Goal: Find specific page/section: Find specific page/section

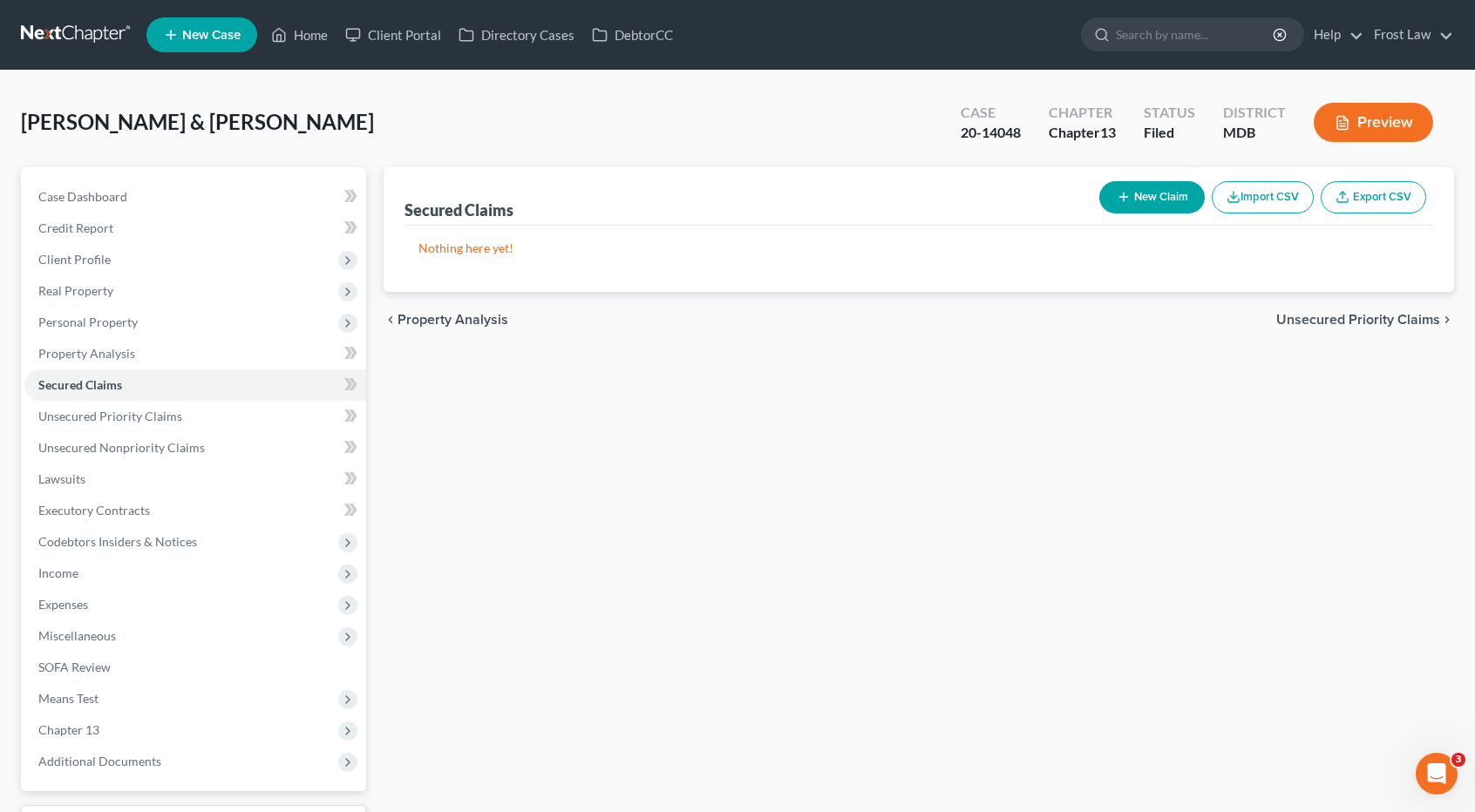
click at [75, 32] on link at bounding box center [77, 35] width 112 height 31
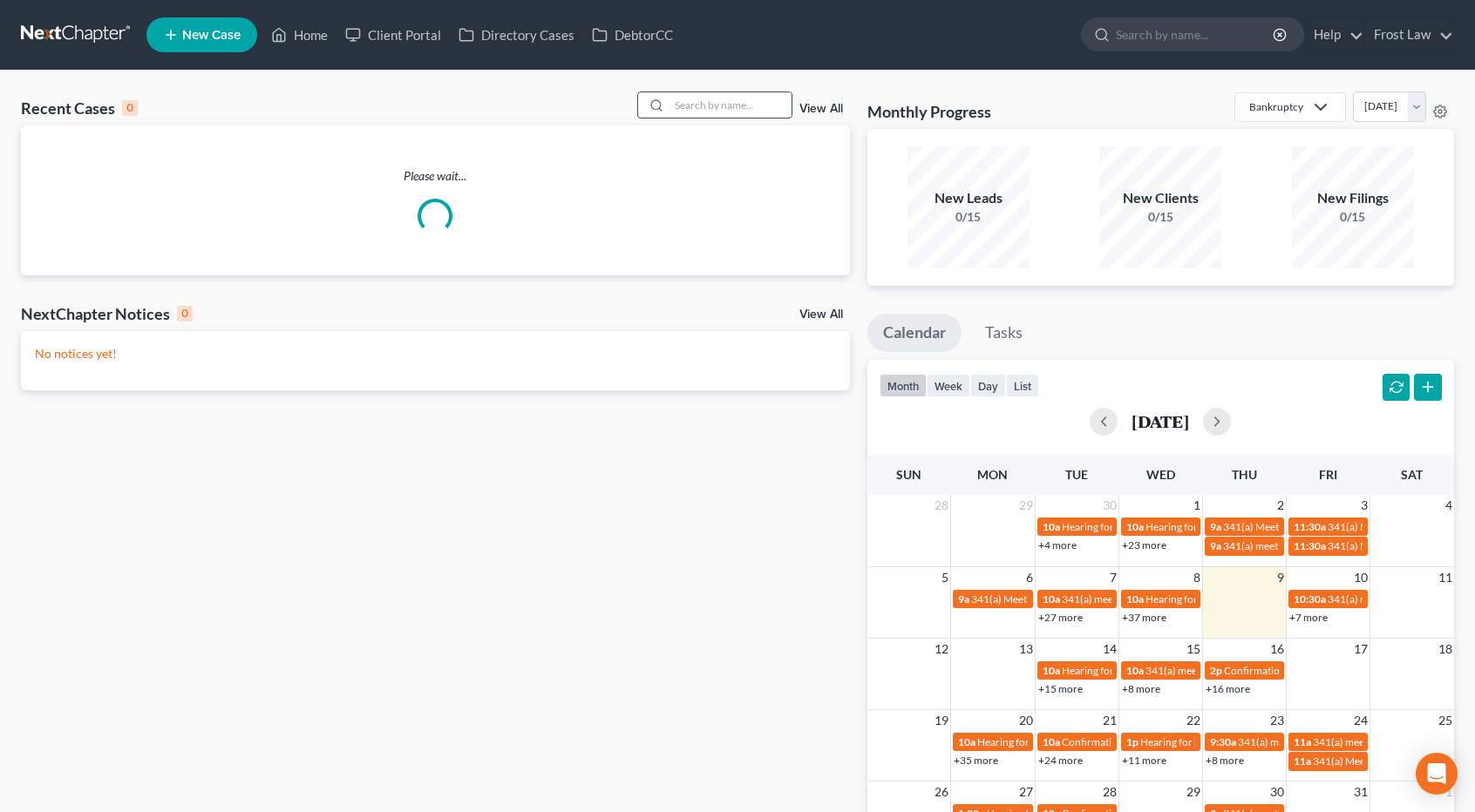
click at [730, 103] on input "search" at bounding box center [730, 104] width 122 height 25
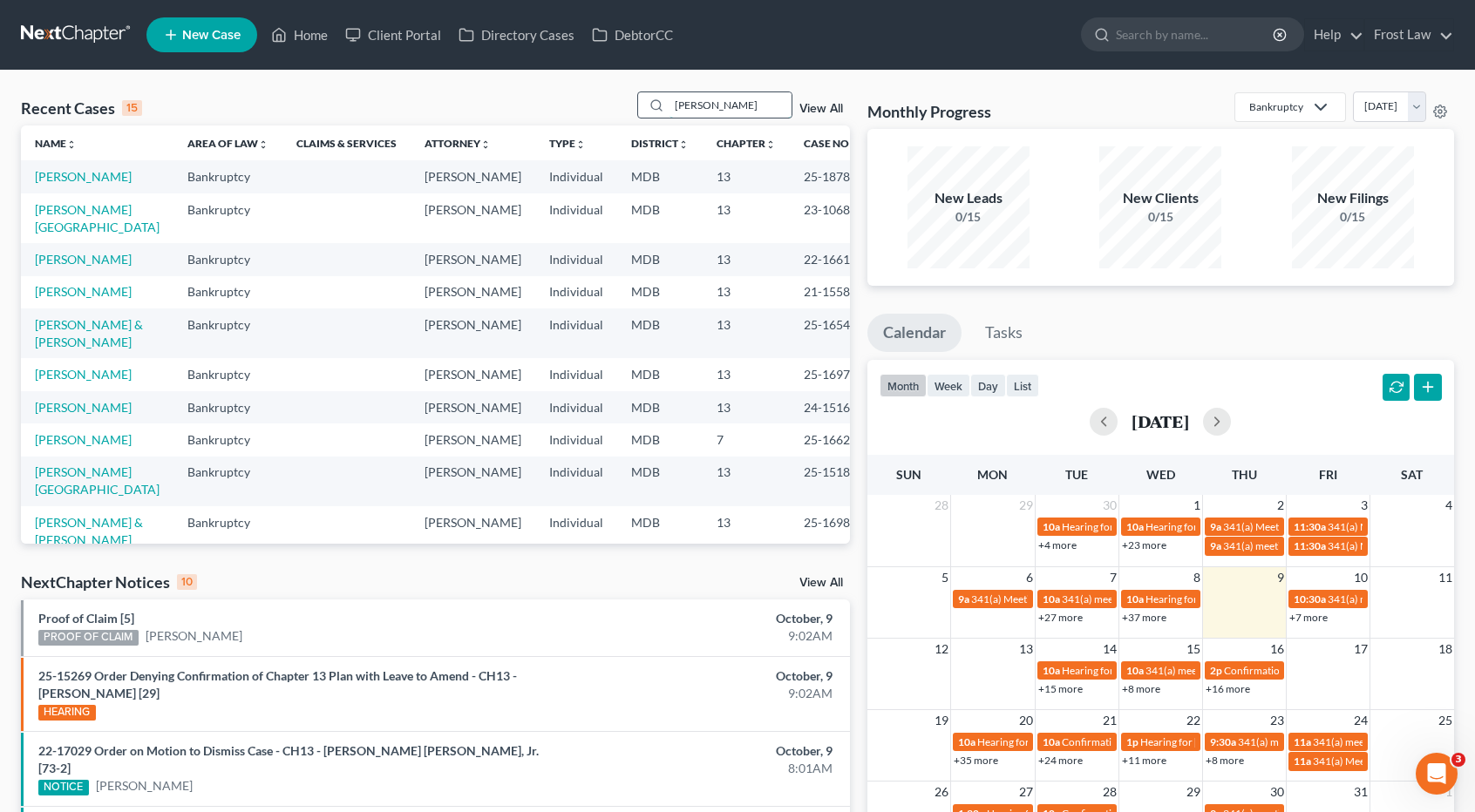
type input "[PERSON_NAME]"
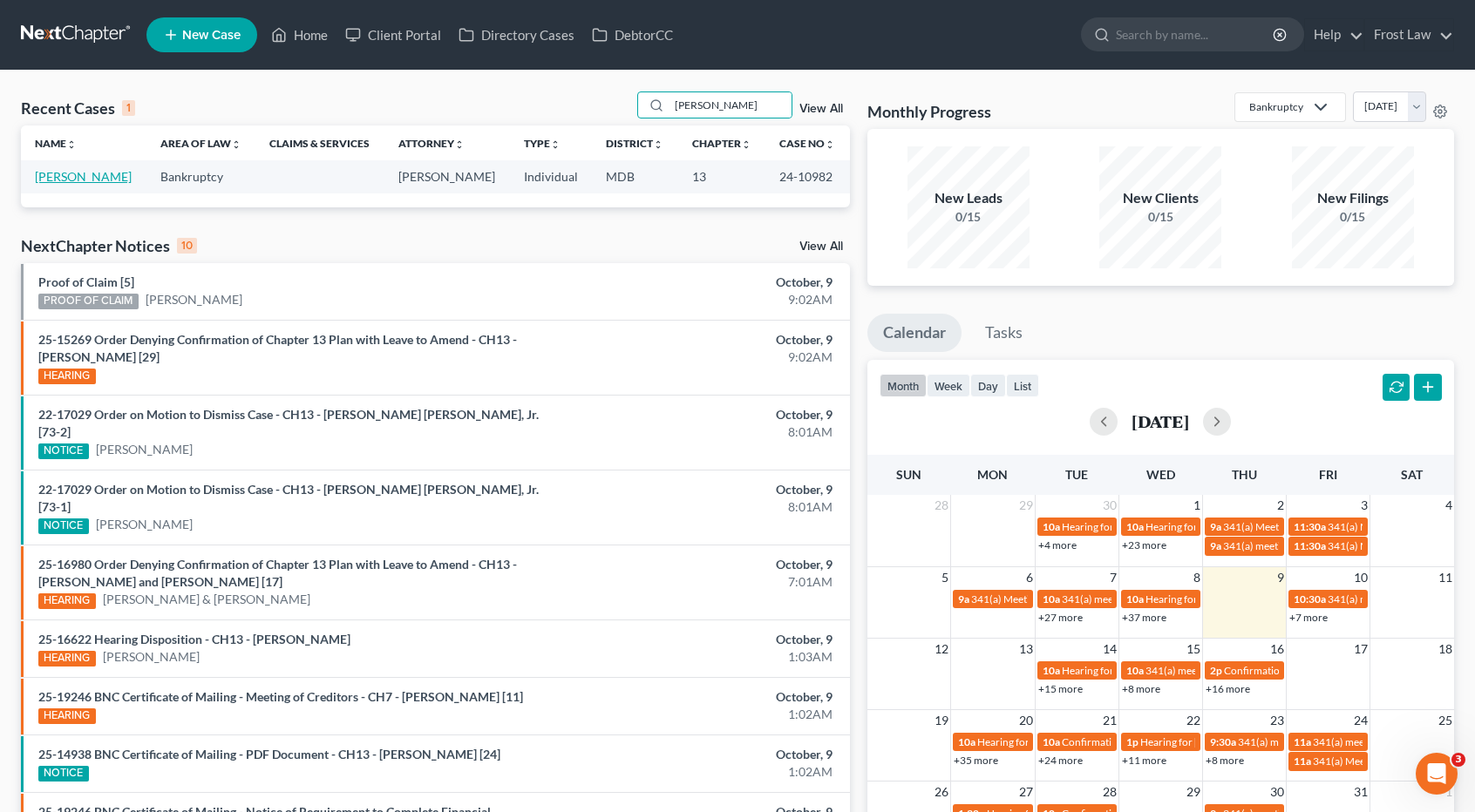
click at [99, 175] on link "Conner, Connie" at bounding box center [83, 176] width 97 height 15
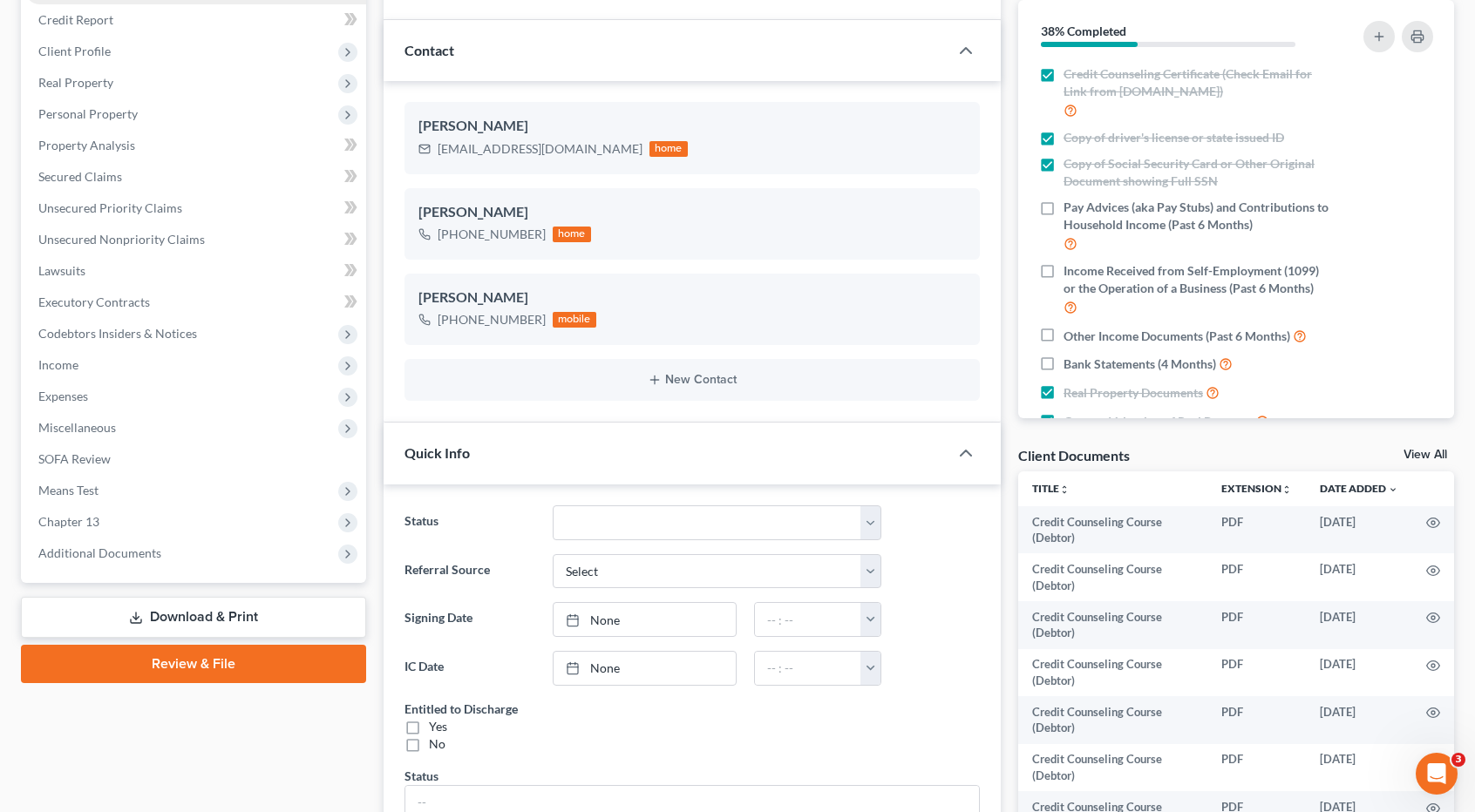
scroll to position [436, 0]
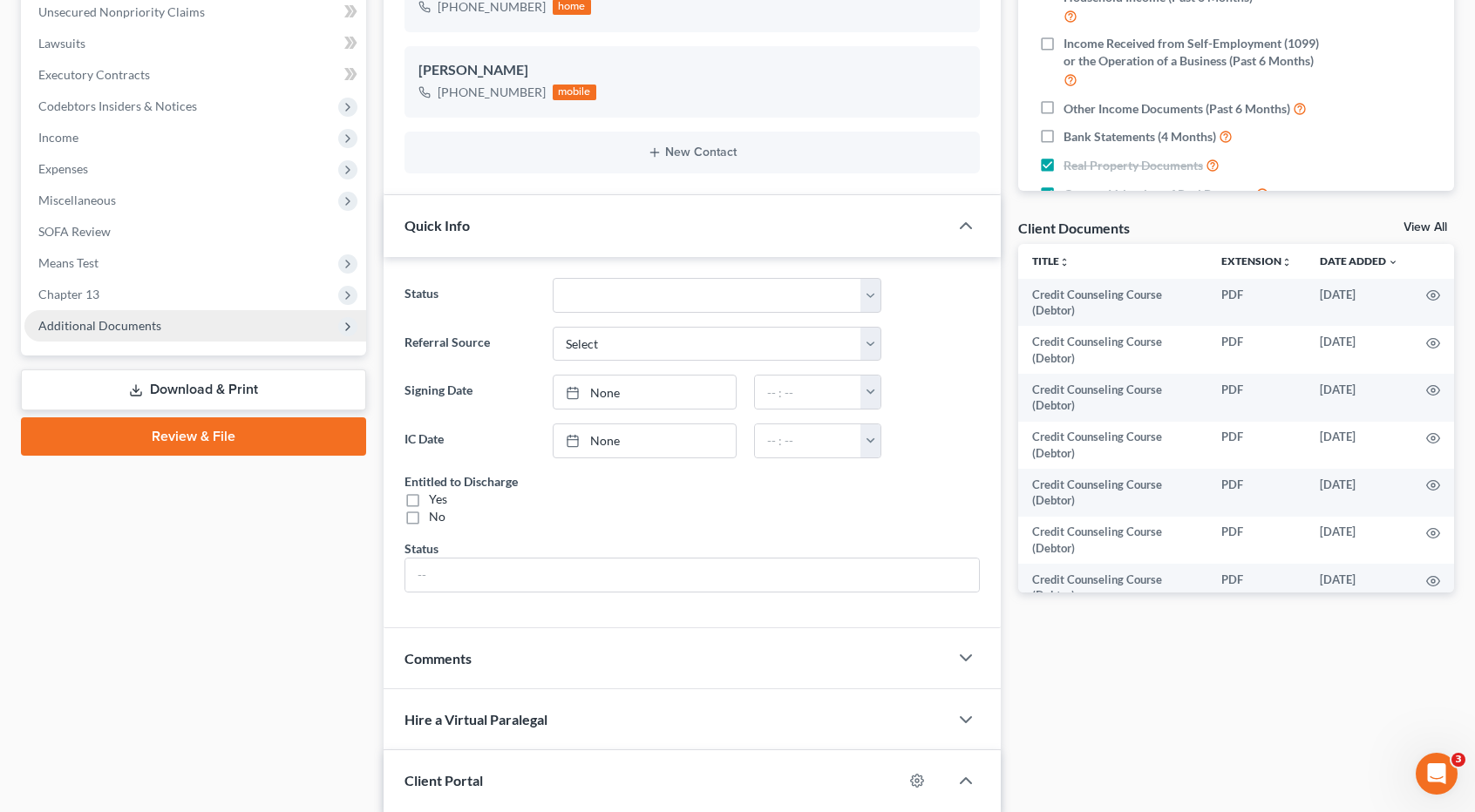
click at [151, 316] on span "Additional Documents" at bounding box center [195, 326] width 342 height 31
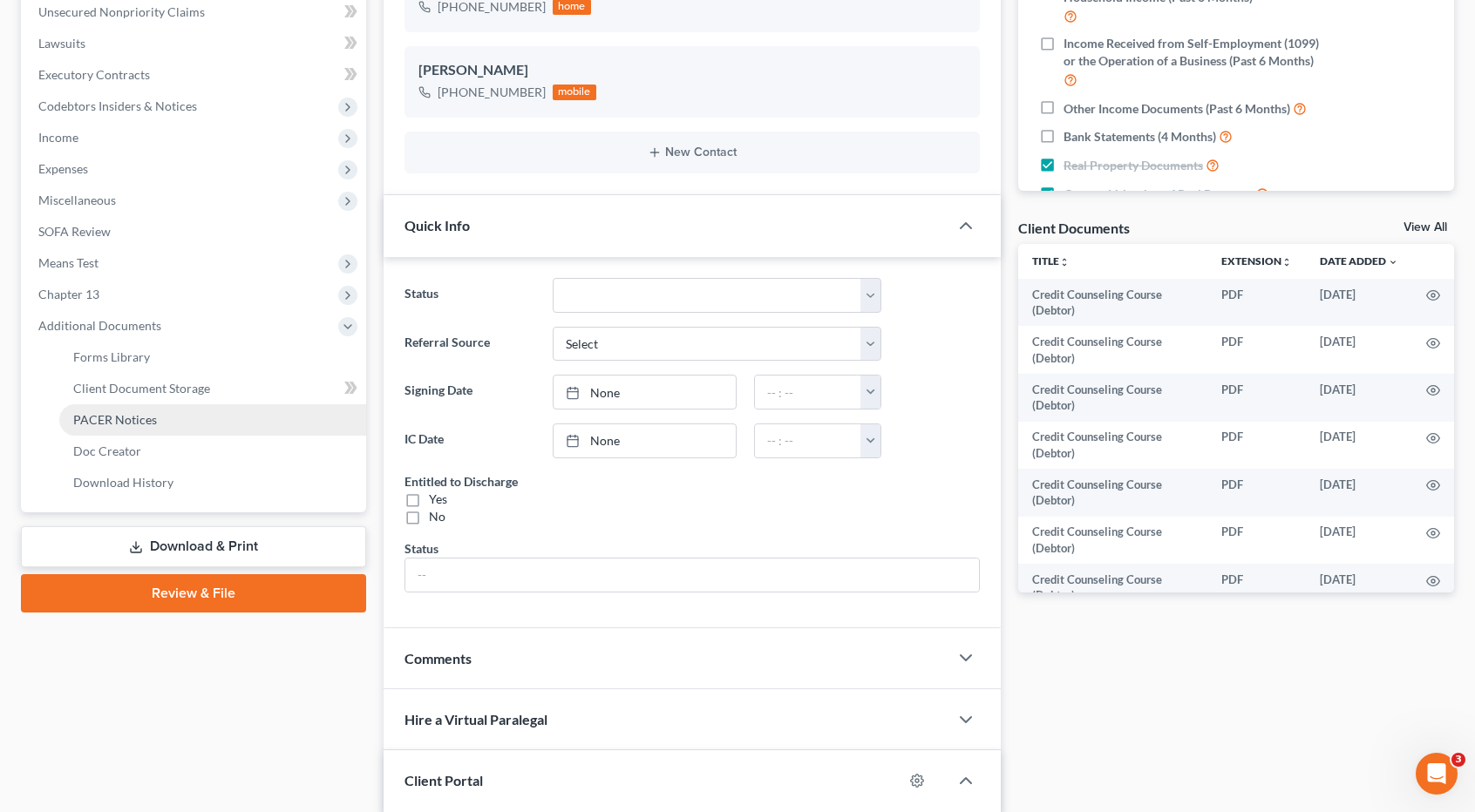
click at [134, 425] on span "PACER Notices" at bounding box center [114, 420] width 84 height 15
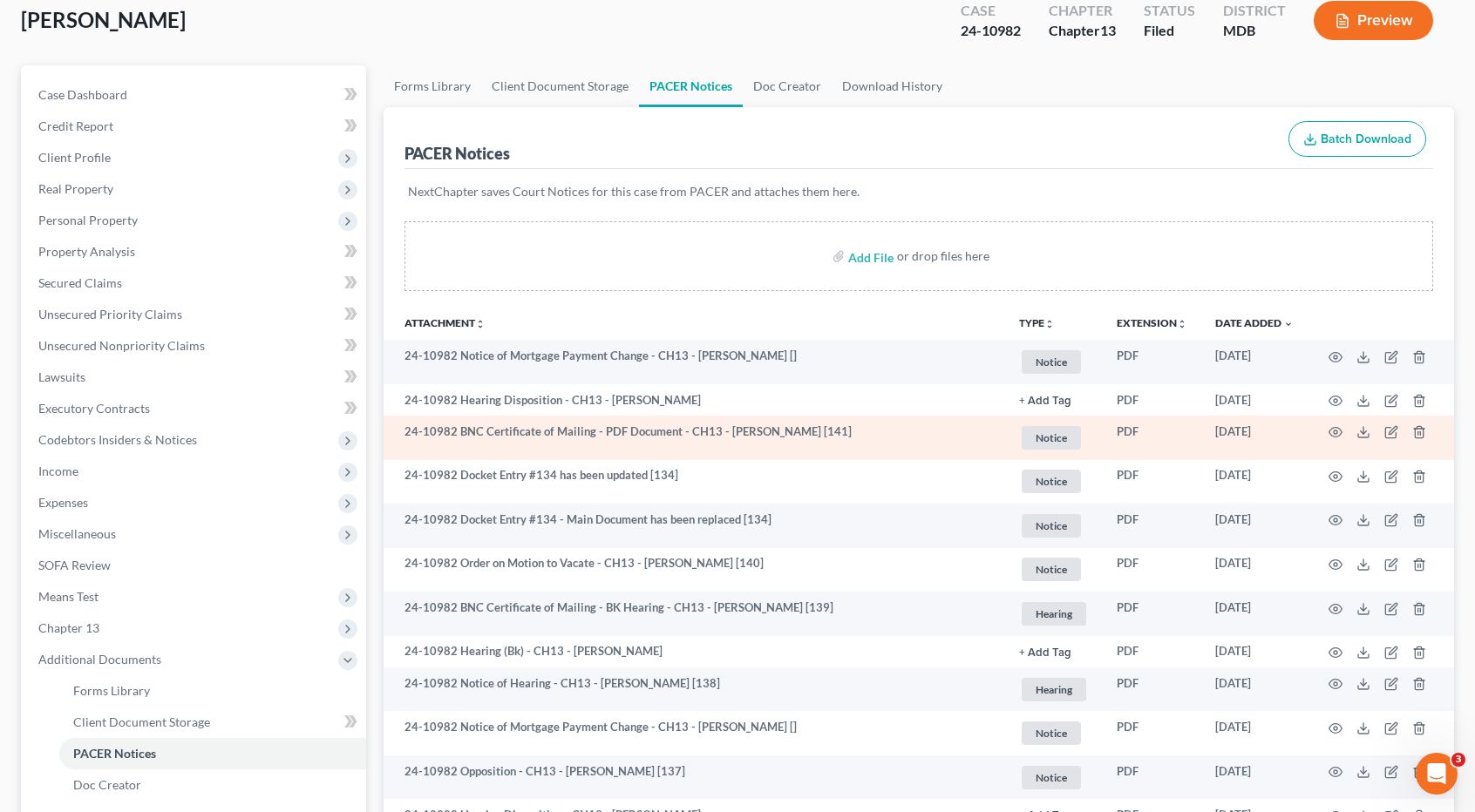
scroll to position [174, 0]
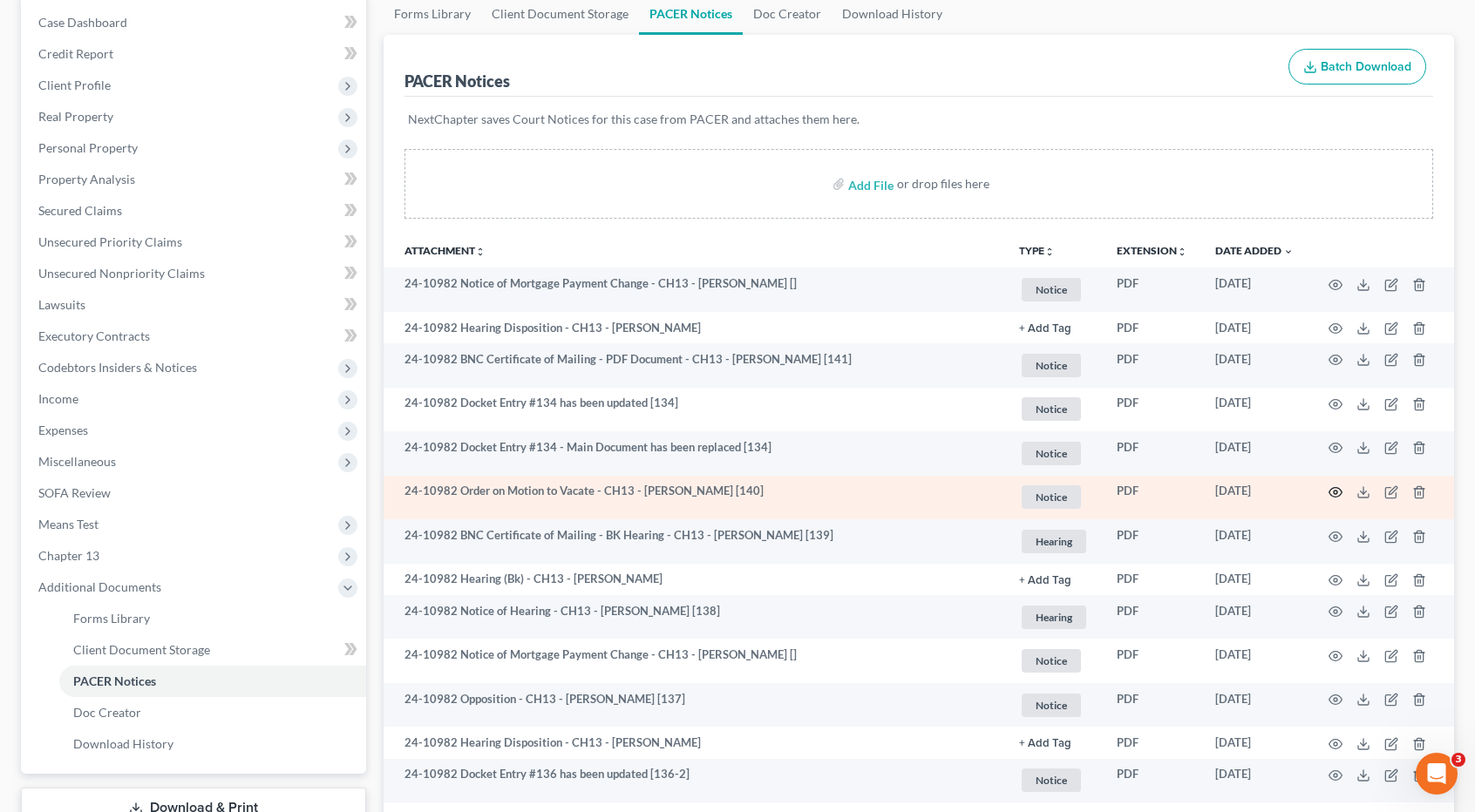
click at [1337, 492] on circle "button" at bounding box center [1336, 493] width 4 height 4
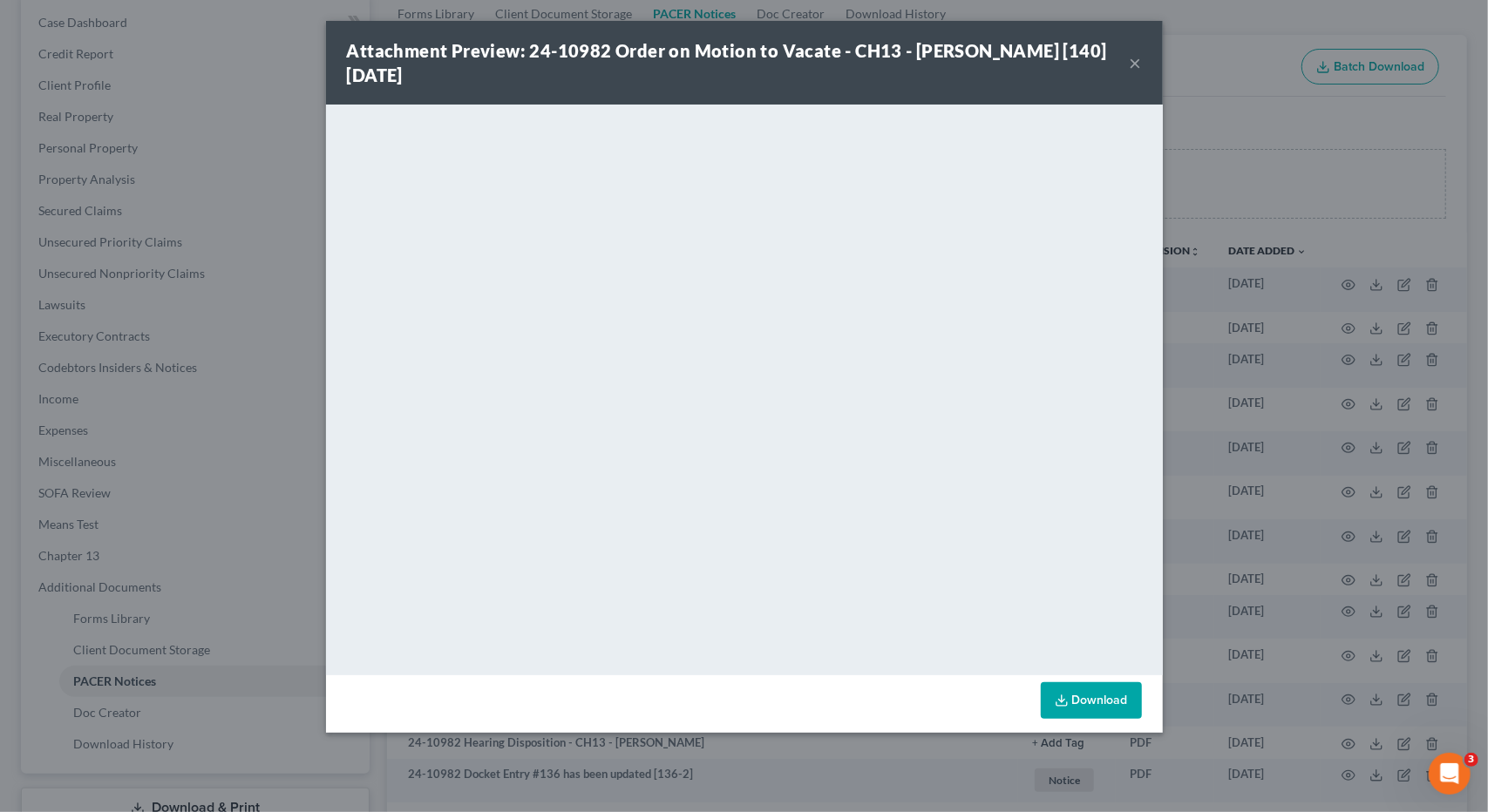
click at [1134, 66] on button "×" at bounding box center [1135, 63] width 12 height 21
